Goal: Check status

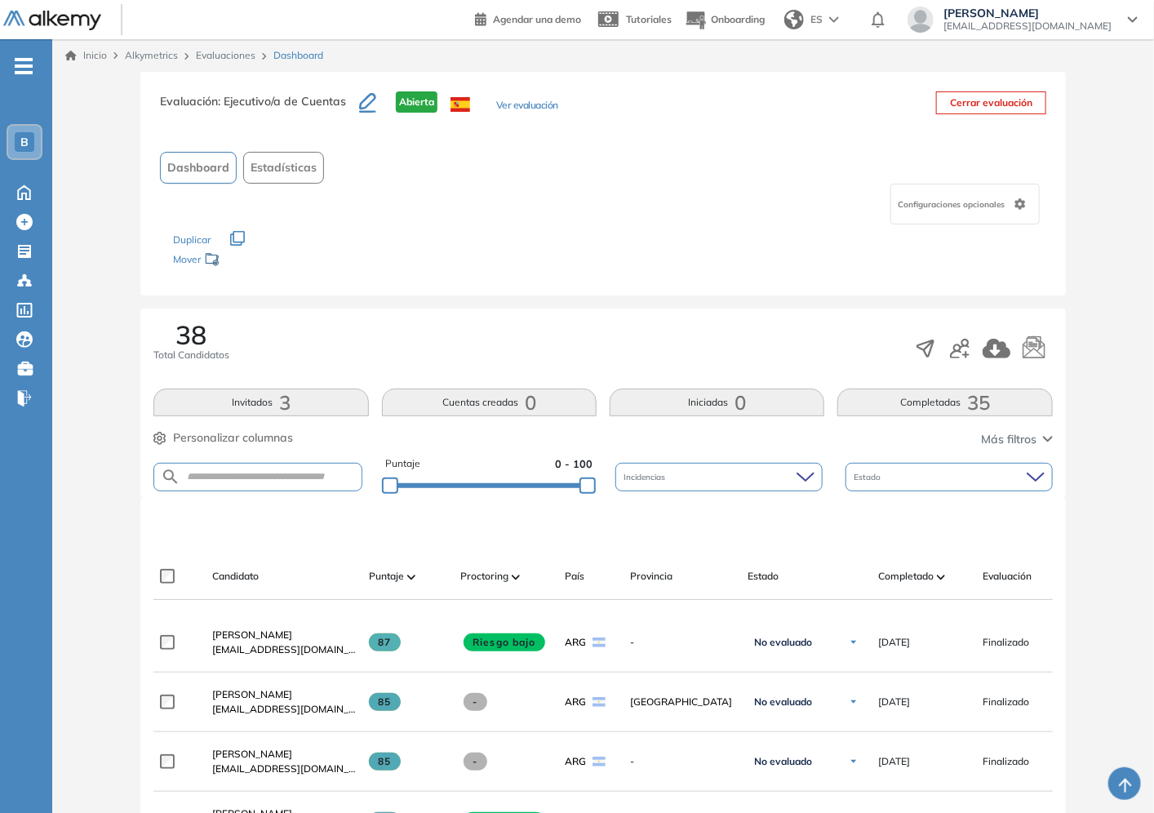
scroll to position [91, 0]
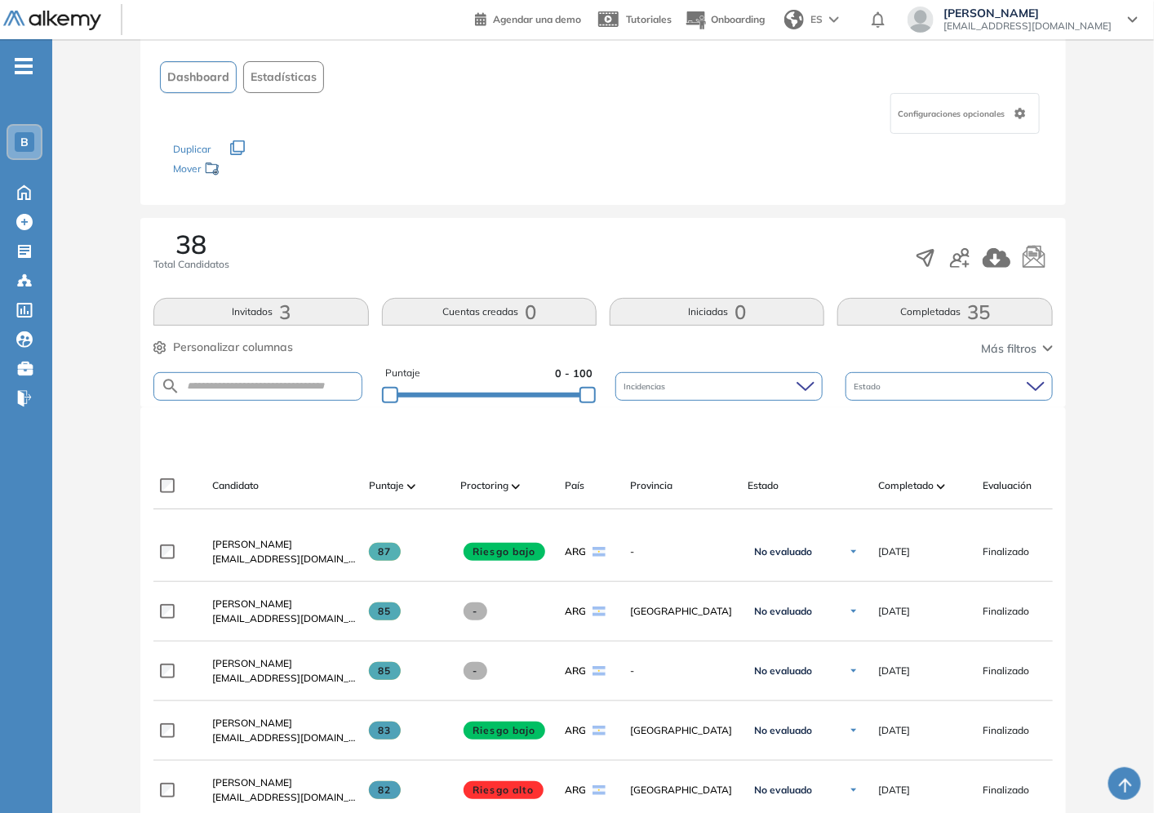
click at [916, 479] on span "Completado" at bounding box center [906, 485] width 56 height 15
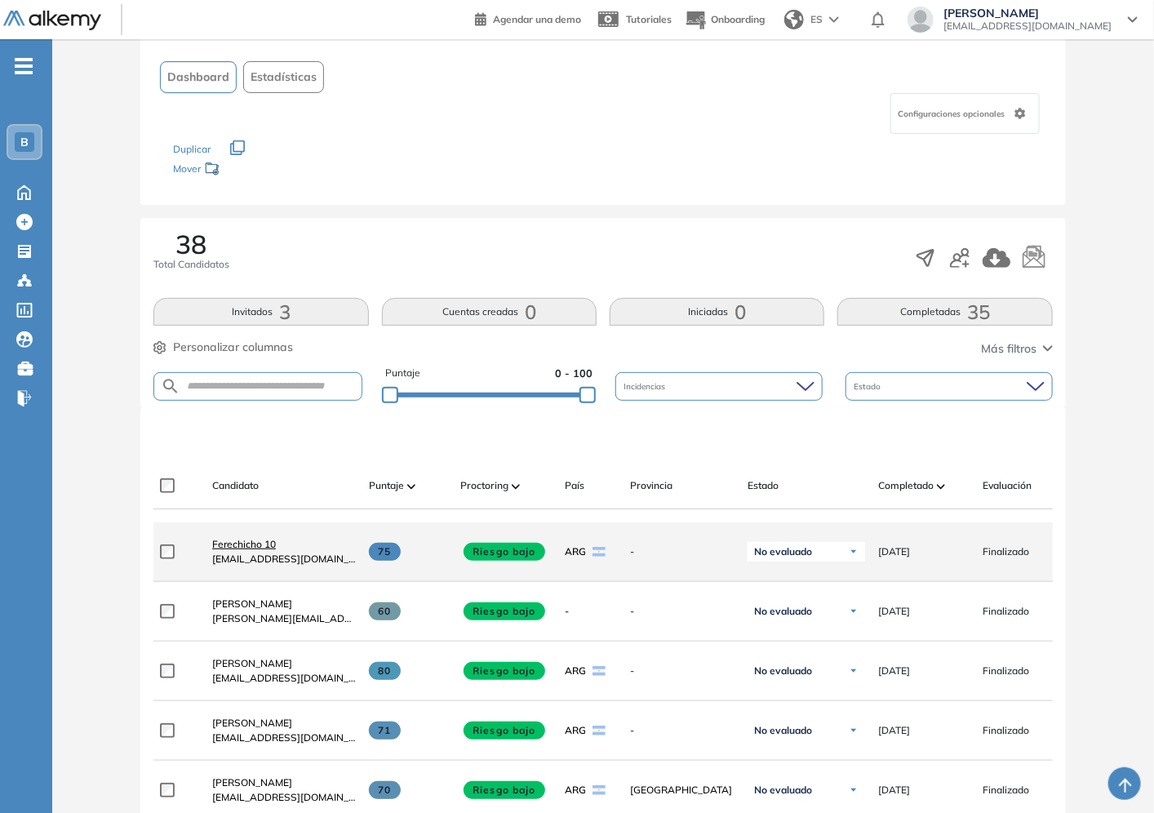
click at [271, 550] on span "Ferechicho 10" at bounding box center [244, 544] width 64 height 12
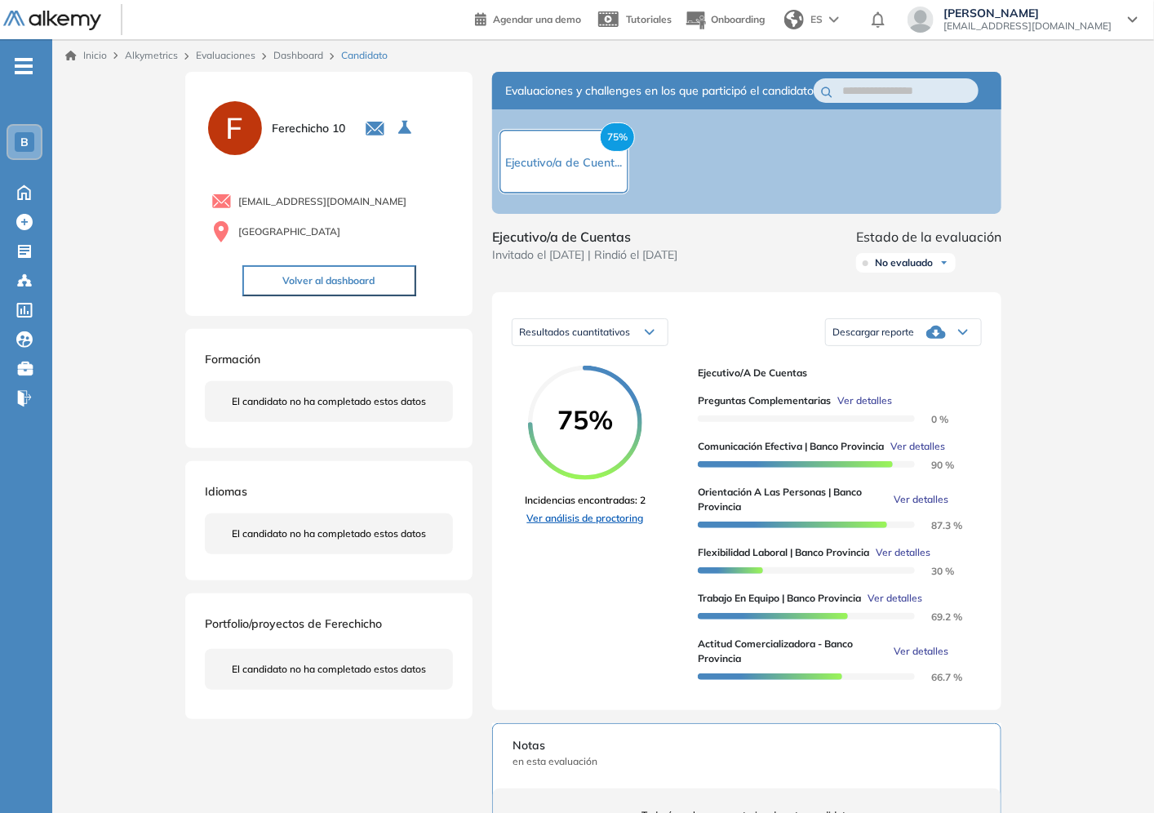
click at [584, 526] on link "Ver análisis de proctoring" at bounding box center [585, 518] width 121 height 15
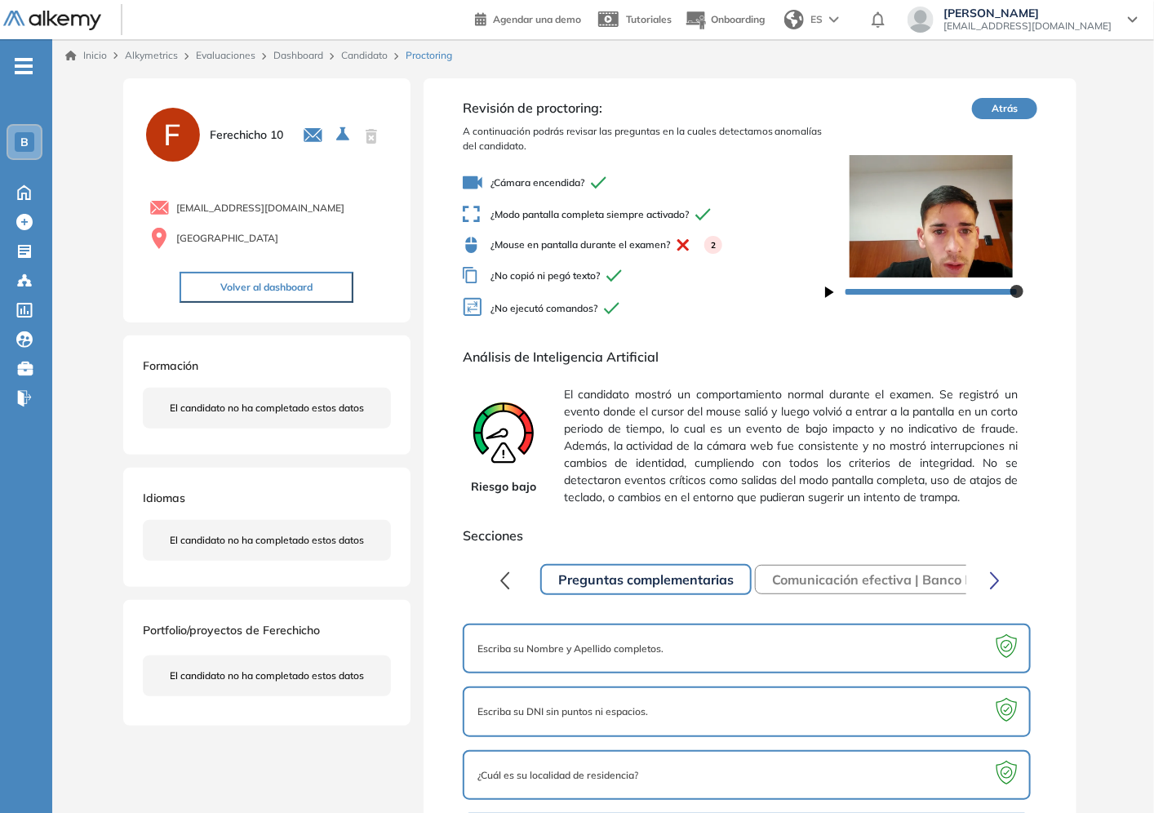
click at [524, 246] on span "¿Mouse en pantalla durante el examen? 2" at bounding box center [644, 245] width 362 height 18
drag, startPoint x: 532, startPoint y: 221, endPoint x: 609, endPoint y: 220, distance: 76.7
click at [609, 220] on span "¿Modo pantalla completa siempre activado?" at bounding box center [644, 214] width 362 height 17
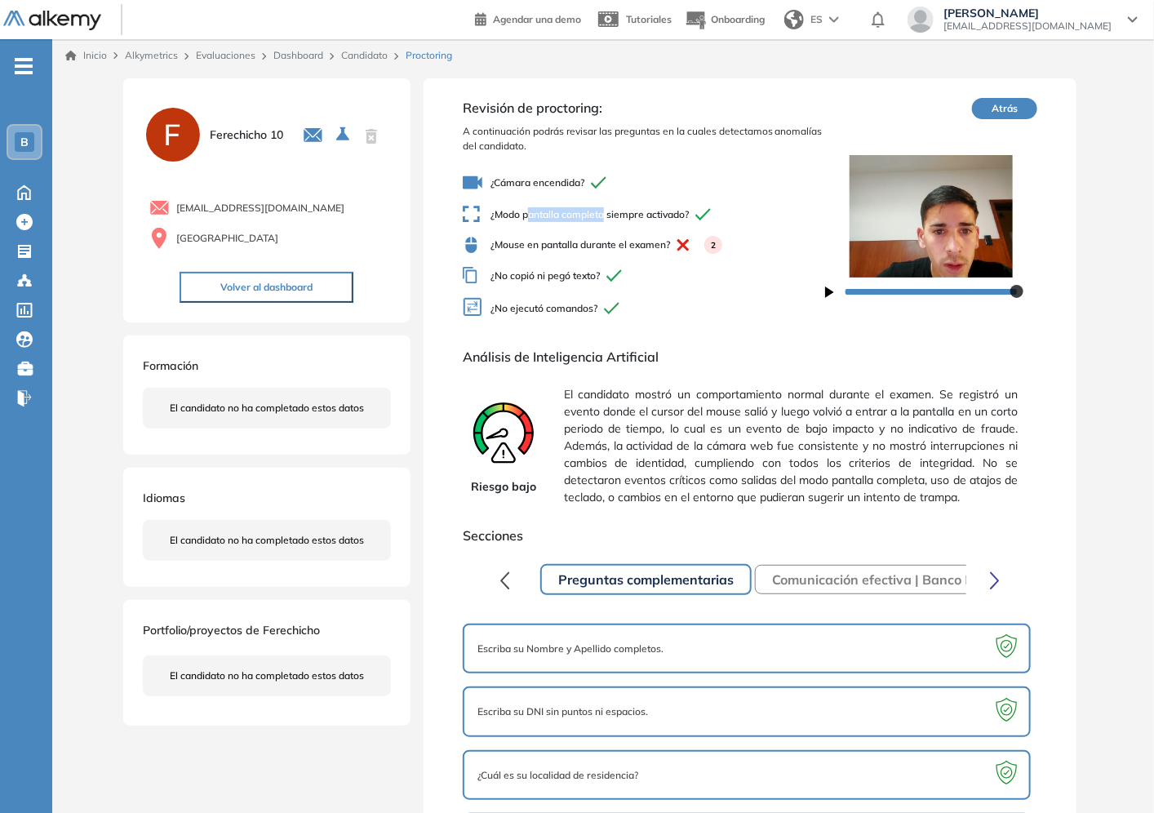
click at [386, 60] on link "Candidato" at bounding box center [364, 55] width 47 height 12
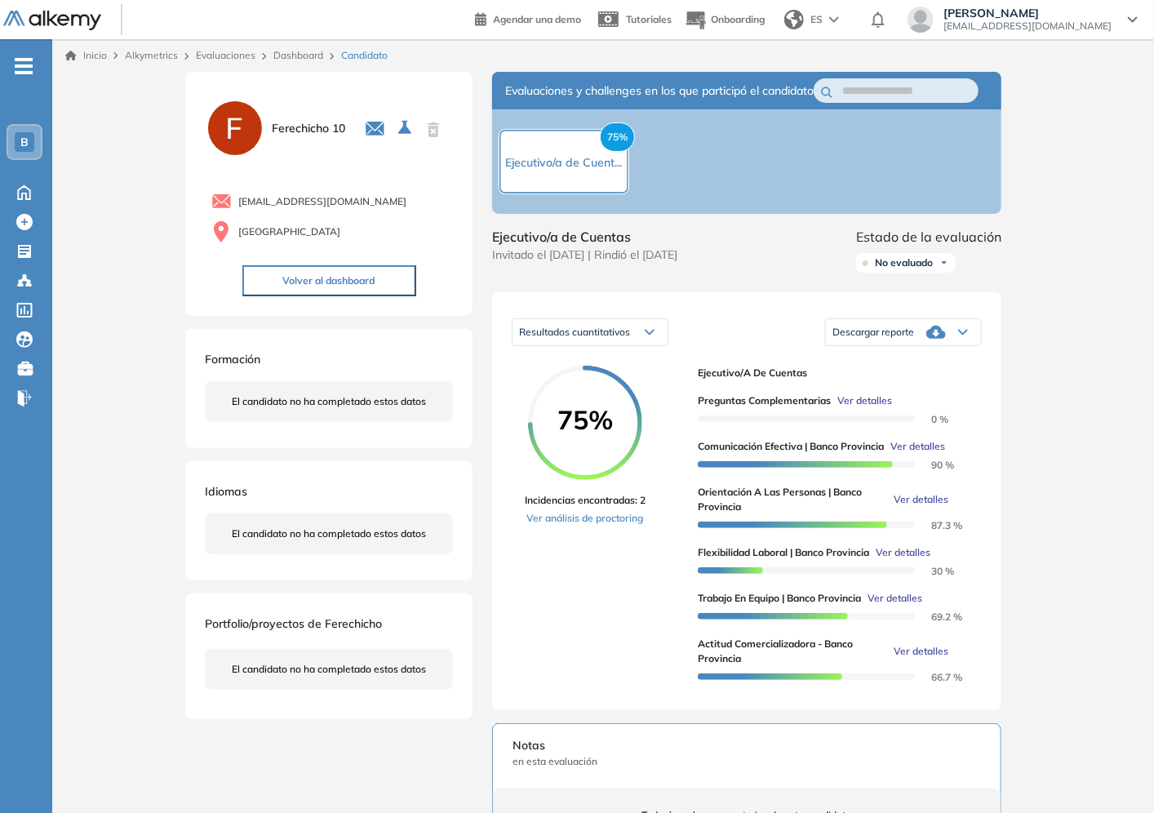
click at [318, 50] on link "Dashboard" at bounding box center [298, 55] width 50 height 12
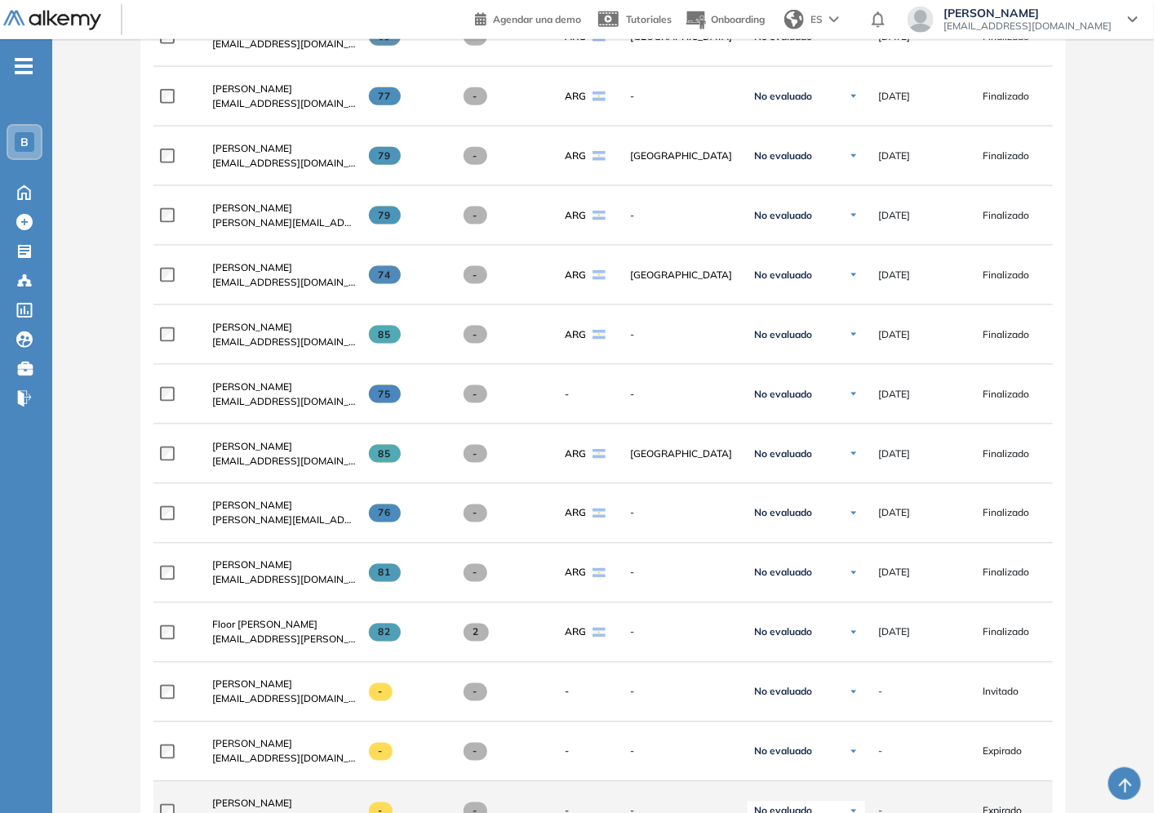
scroll to position [3768, 0]
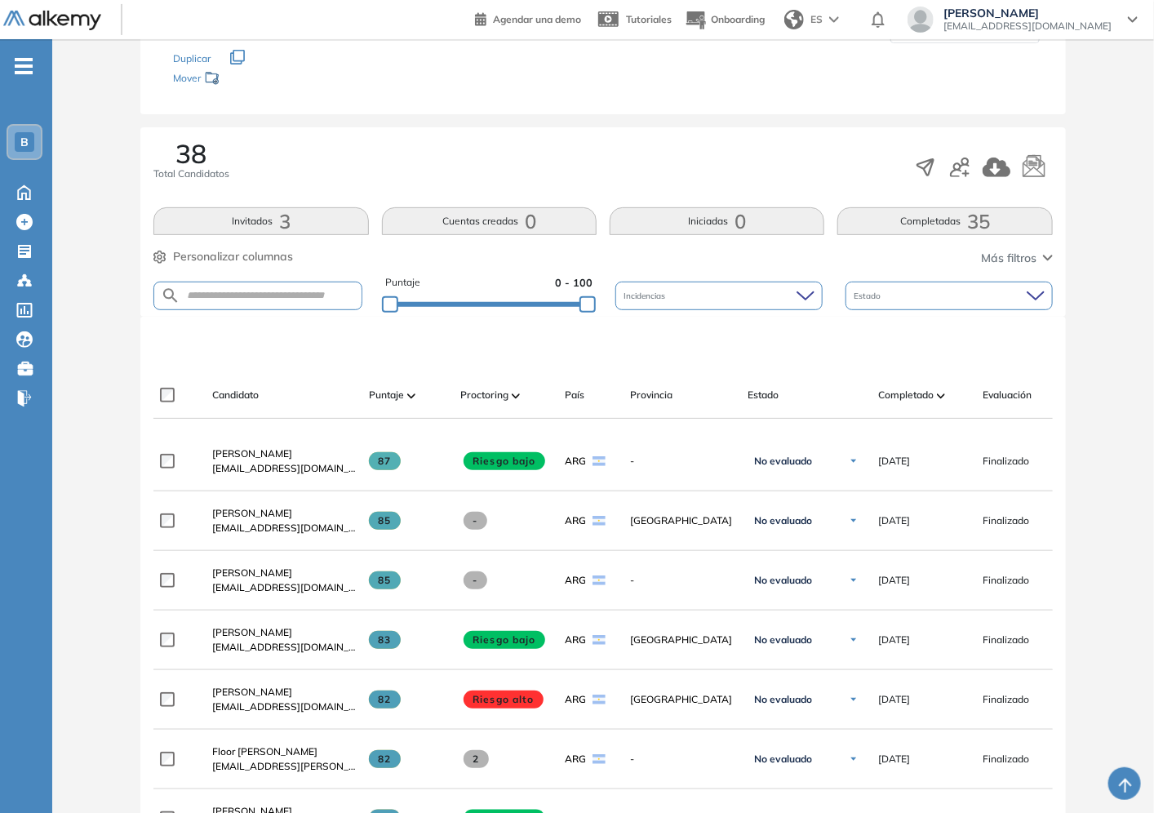
scroll to position [453, 0]
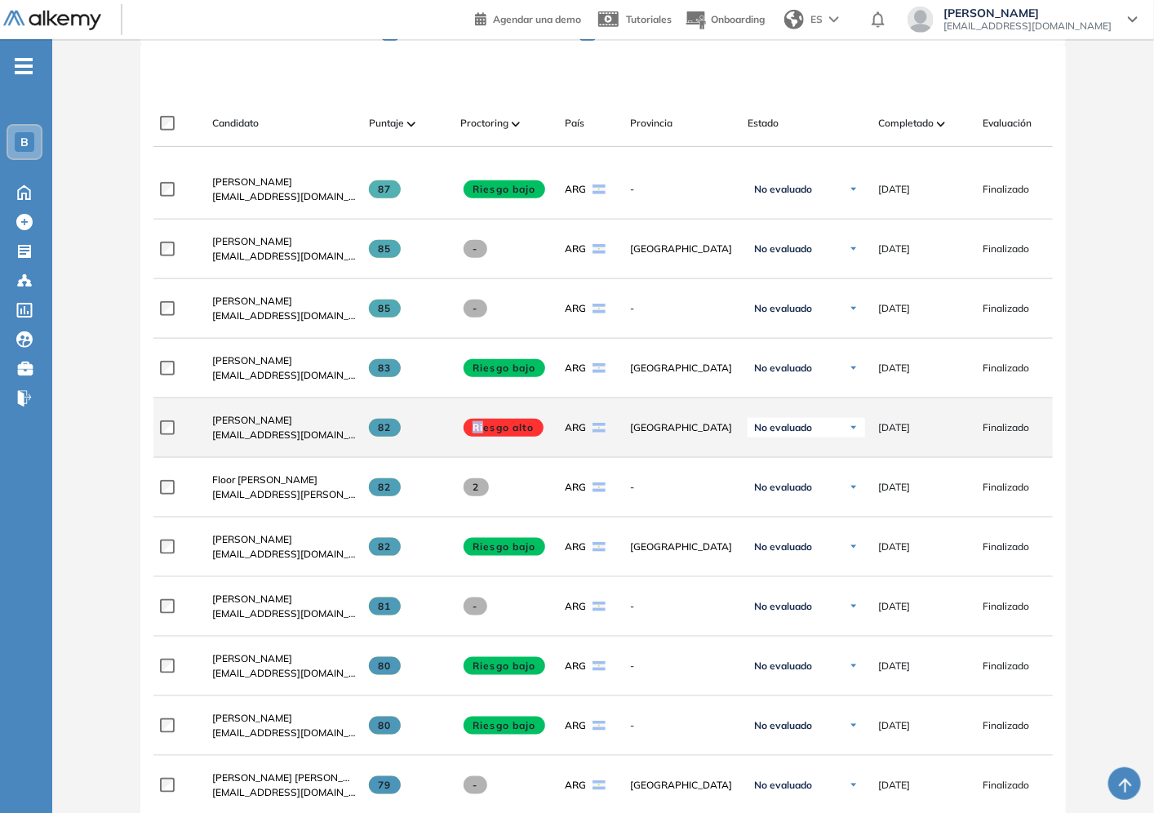
drag, startPoint x: 484, startPoint y: 429, endPoint x: 542, endPoint y: 427, distance: 58.0
click at [542, 427] on span "Riesgo alto" at bounding box center [504, 428] width 80 height 18
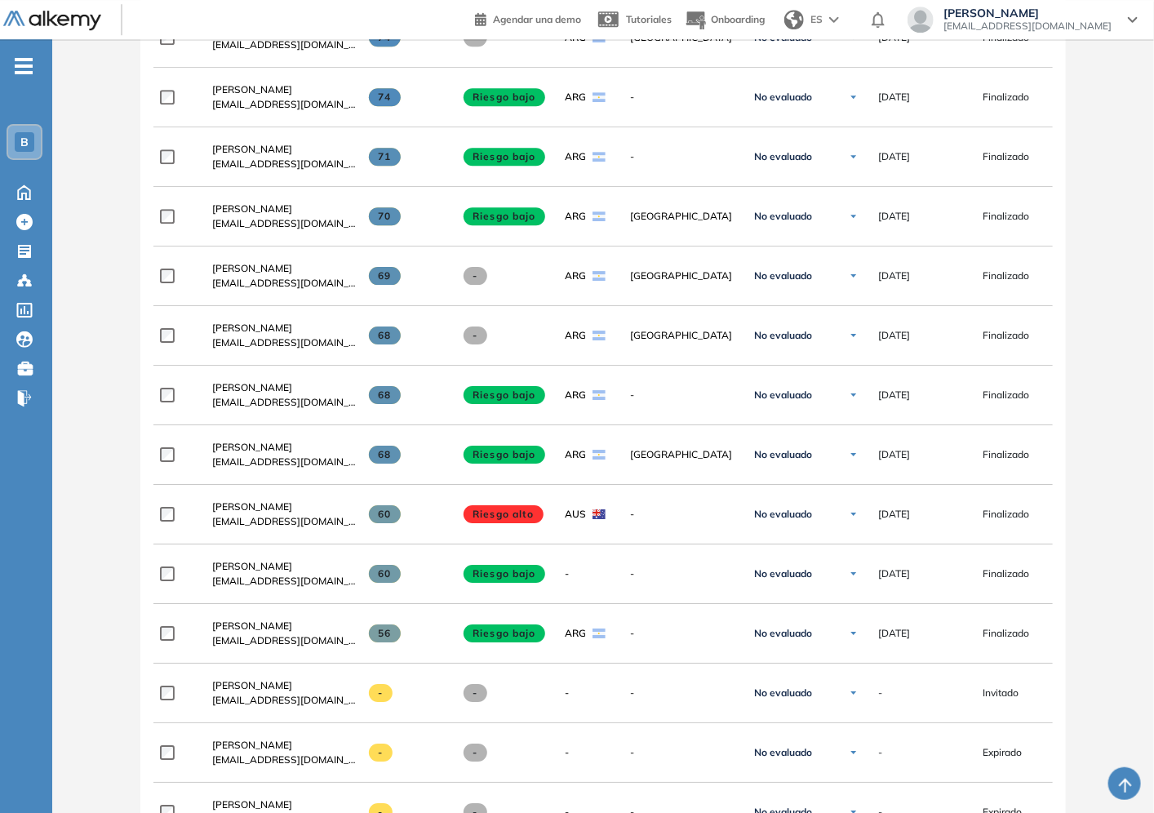
scroll to position [2397, 0]
